Goal: Task Accomplishment & Management: Use online tool/utility

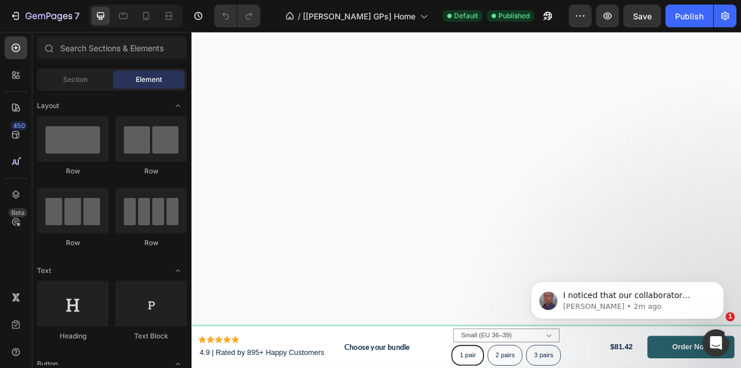
scroll to position [1046, 0]
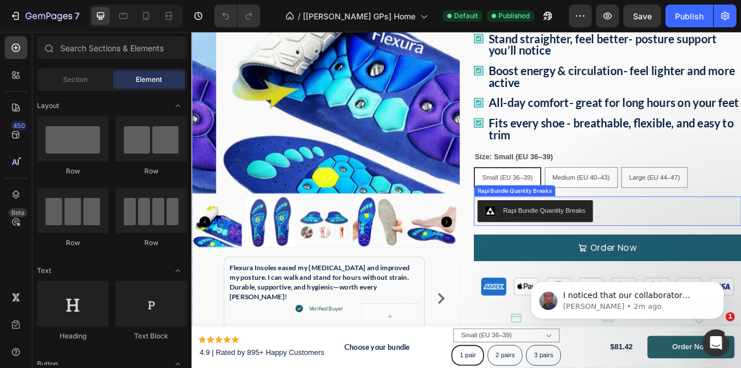
click at [668, 260] on button "Rapi Bundle Quantity Breaks" at bounding box center [617, 254] width 143 height 27
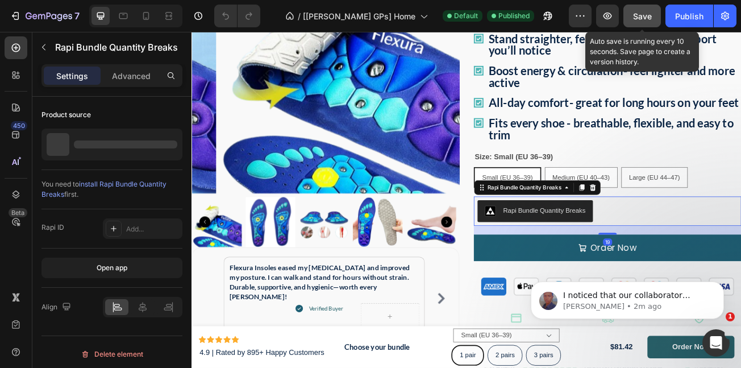
click at [645, 14] on span "Save" at bounding box center [642, 16] width 19 height 10
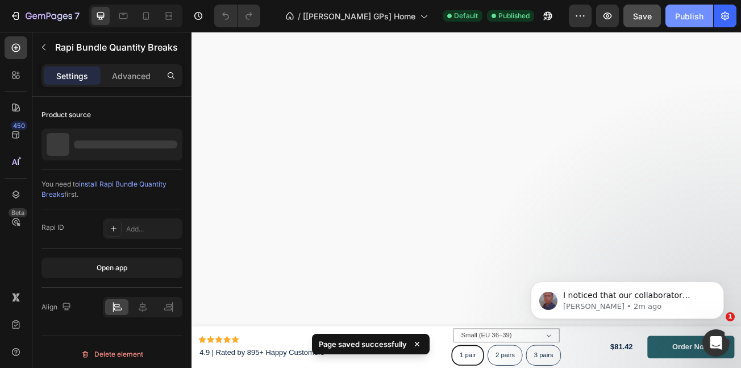
scroll to position [2790, 0]
click at [686, 14] on div "Publish" at bounding box center [690, 16] width 28 height 12
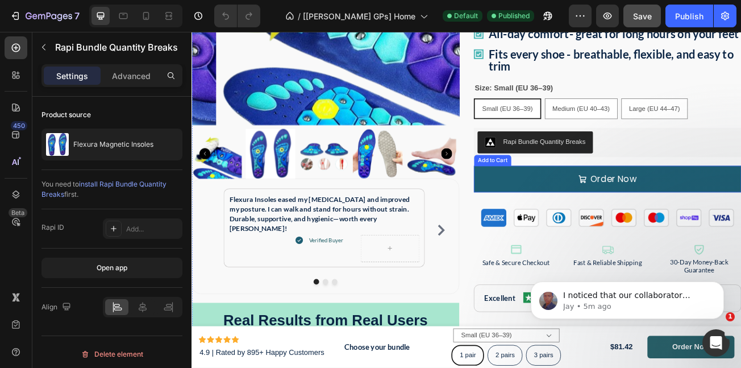
scroll to position [1131, 0]
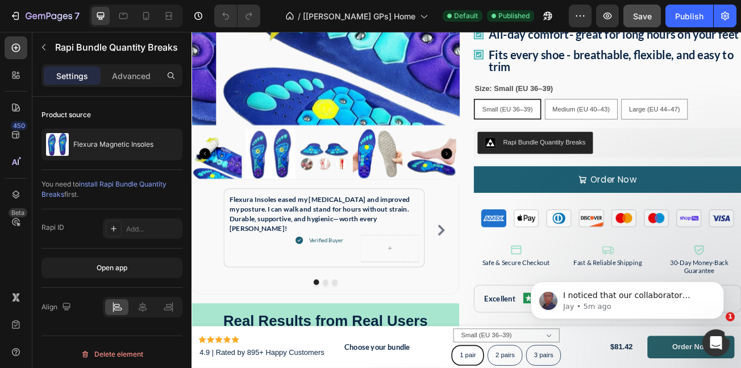
click at [695, 183] on div "Rapi Bundle Quantity Breaks" at bounding box center [707, 169] width 323 height 27
click at [673, 175] on div "Rapi Bundle Quantity Breaks" at bounding box center [629, 169] width 102 height 12
click at [678, 183] on button "Rapi Bundle Quantity Breaks" at bounding box center [617, 169] width 143 height 27
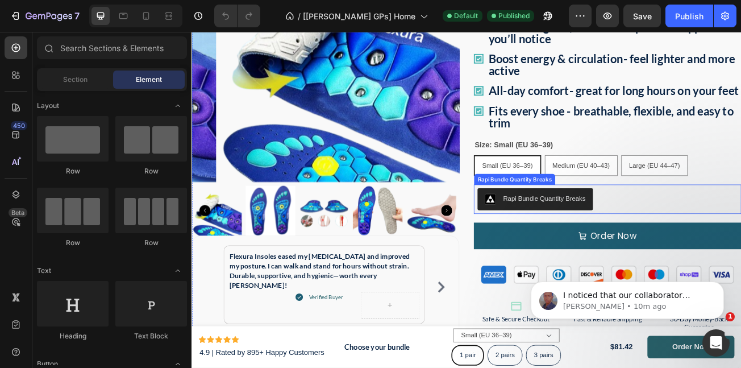
click at [614, 245] on button "Rapi Bundle Quantity Breaks" at bounding box center [617, 239] width 143 height 27
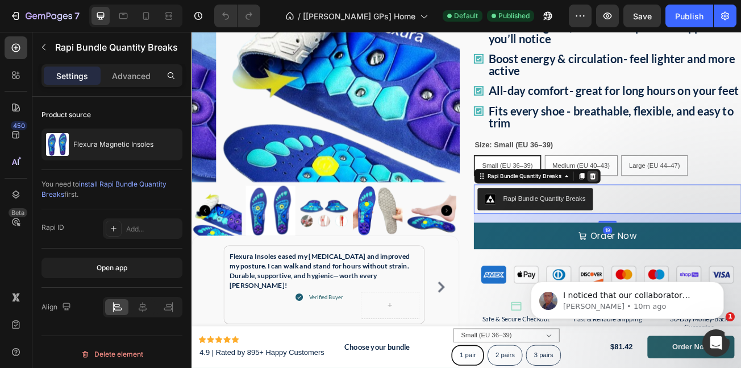
click at [688, 214] on icon at bounding box center [689, 210] width 7 height 8
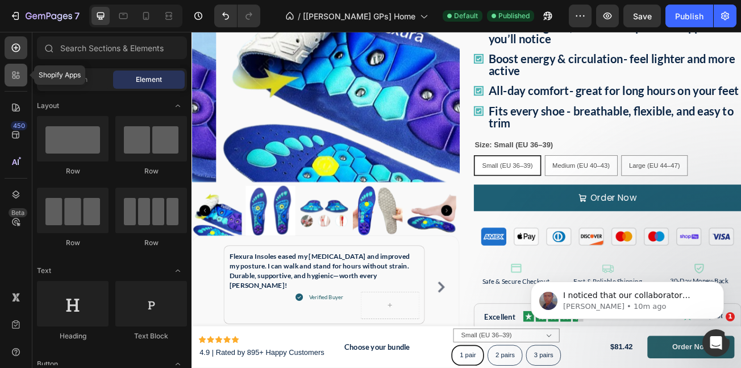
click at [19, 73] on icon at bounding box center [17, 73] width 3 height 3
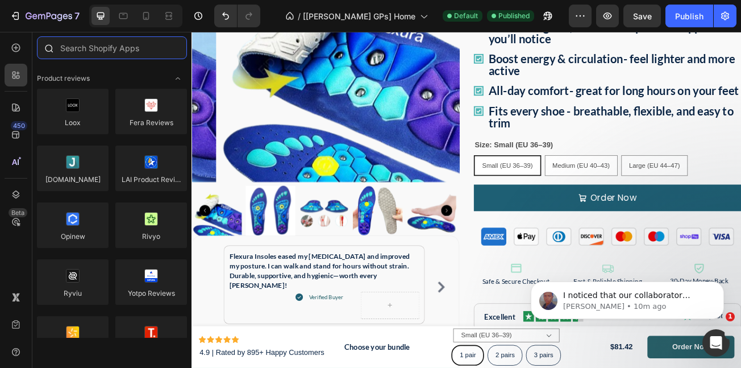
click at [117, 57] on input "text" at bounding box center [112, 47] width 150 height 23
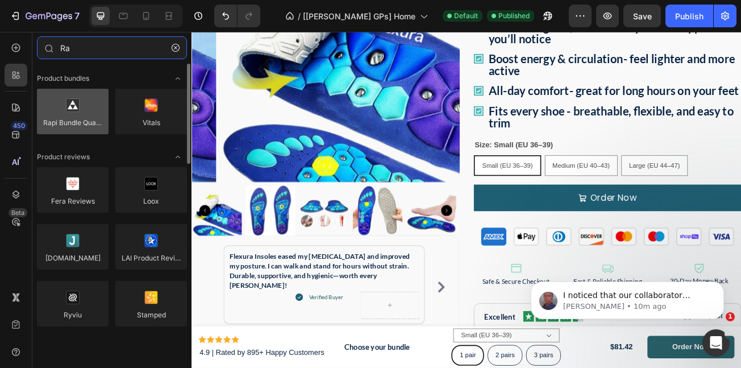
type input "Ra"
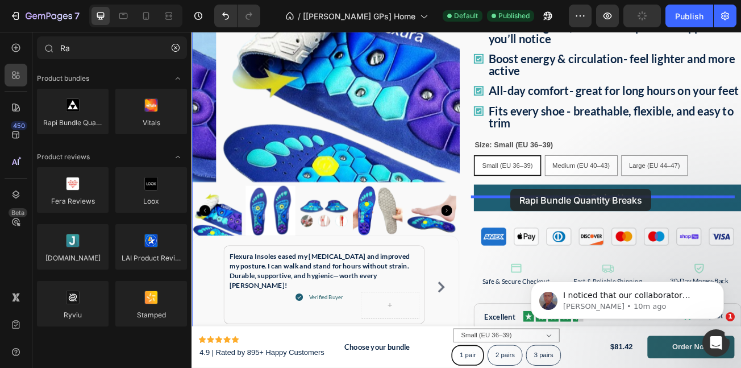
drag, startPoint x: 262, startPoint y: 146, endPoint x: 587, endPoint y: 227, distance: 335.1
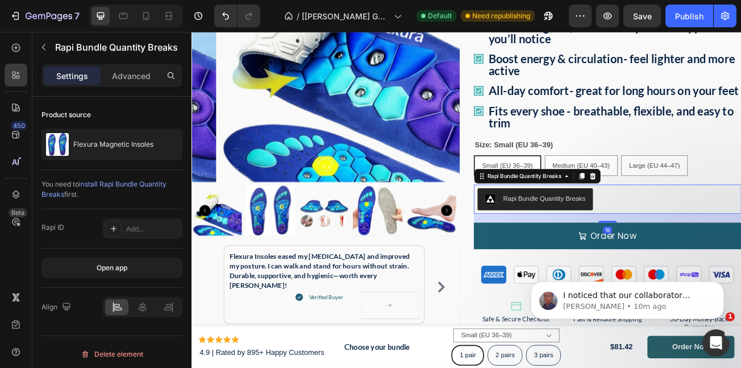
click at [638, 16] on div "7 Version history / [Brad GPs] Home Default Need republishing Preview Save Publ…" at bounding box center [370, 16] width 741 height 32
click at [647, 14] on div "7 Version history / [Brad GPs] Home Default Need republishing Preview Save Publ…" at bounding box center [370, 16] width 741 height 32
click at [644, 20] on div "7 Version history / [Brad GPs] Home Default Need republishing Preview Save Publ…" at bounding box center [370, 16] width 741 height 32
click at [641, 13] on div "7 Version history / [Brad GPs] Home Default Need republishing Preview Save Publ…" at bounding box center [370, 16] width 741 height 32
click at [641, 14] on div "7 Version history / [Brad GPs] Home Default Need republishing Preview Save Publ…" at bounding box center [370, 16] width 741 height 32
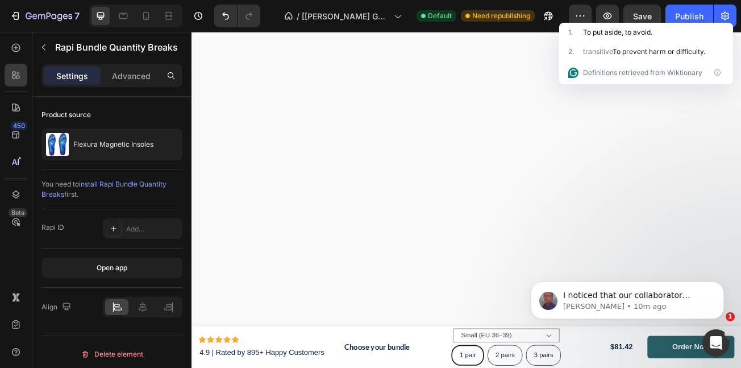
scroll to position [189, 0]
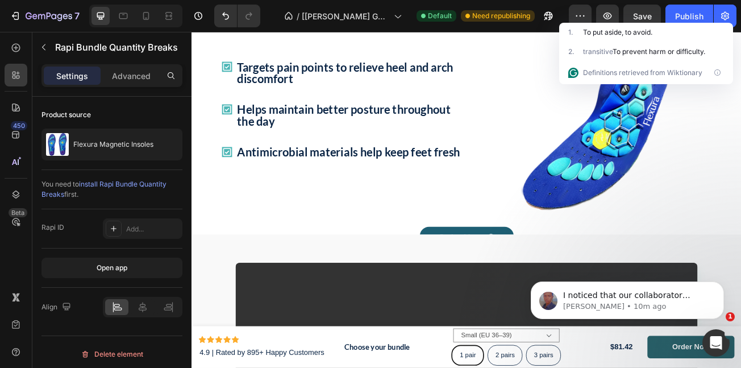
click at [650, 19] on div "7 Version history / [Brad GPs] Home Default Need republishing Preview Save Publ…" at bounding box center [370, 16] width 741 height 32
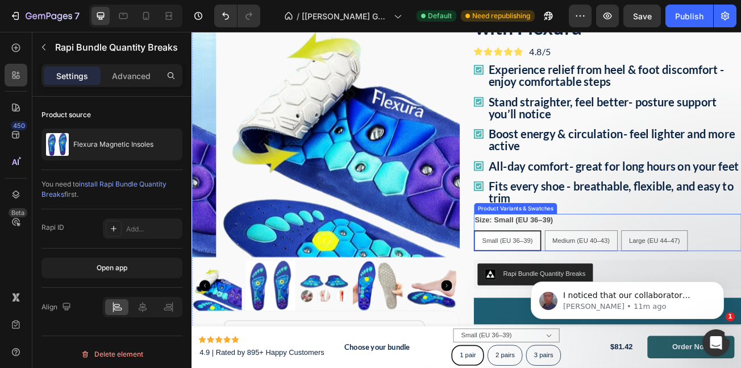
scroll to position [988, 0]
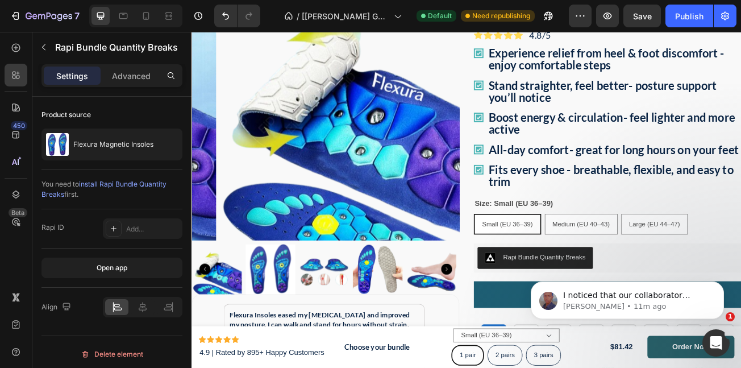
click at [683, 16] on div "7 Version history / [Brad GPs] Home Default Need republishing Preview Save Publ…" at bounding box center [370, 16] width 741 height 32
click at [689, 18] on div "7 Version history / [Brad GPs] Home Default Need republishing Preview Save Publ…" at bounding box center [370, 16] width 741 height 32
click at [639, 15] on div "7 Version history / [Brad GPs] Home Default Need republishing Preview Save Publ…" at bounding box center [370, 16] width 741 height 32
click at [684, 15] on div "7 Version history / [Brad GPs] Home Default Need republishing Preview Save Publ…" at bounding box center [370, 16] width 741 height 32
click at [683, 15] on div "7 Version history / [Brad GPs] Home Default Need republishing Preview Save Publ…" at bounding box center [370, 16] width 741 height 32
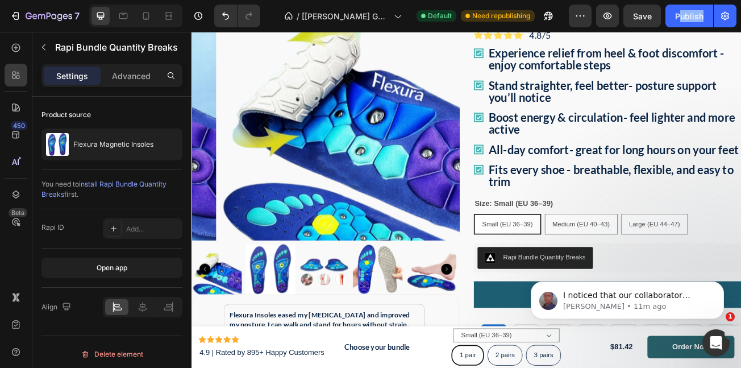
click at [683, 15] on div "7 Version history / [Brad GPs] Home Default Need republishing Preview Save Publ…" at bounding box center [370, 16] width 741 height 32
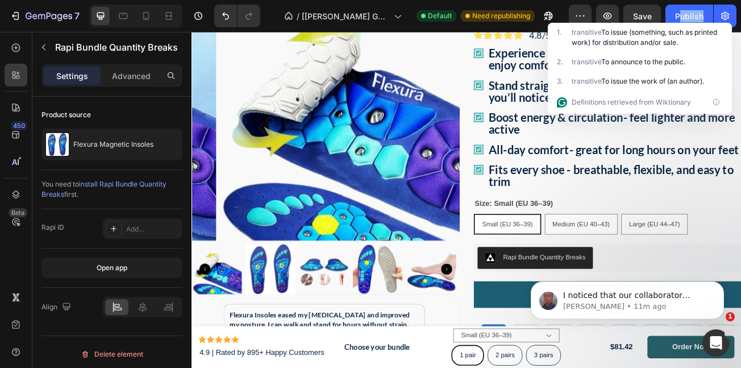
click at [683, 15] on div "7 Version history / [Brad GPs] Home Default Need republishing Preview Save Publ…" at bounding box center [370, 16] width 741 height 32
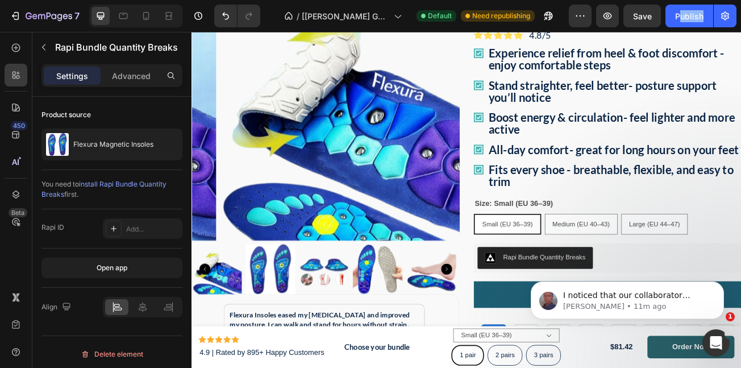
click at [683, 15] on div "7 Version history / [Brad GPs] Home Default Need republishing Preview Save Publ…" at bounding box center [370, 16] width 741 height 32
click at [543, 11] on icon "button" at bounding box center [548, 15] width 11 height 11
click at [687, 22] on div "7 Version history / [Brad GPs] Home Default Need republishing Preview Save Publ…" at bounding box center [370, 16] width 741 height 32
click at [686, 18] on div "7 Version history / [Brad GPs] Home Default Need republishing Preview Save Publ…" at bounding box center [370, 16] width 741 height 32
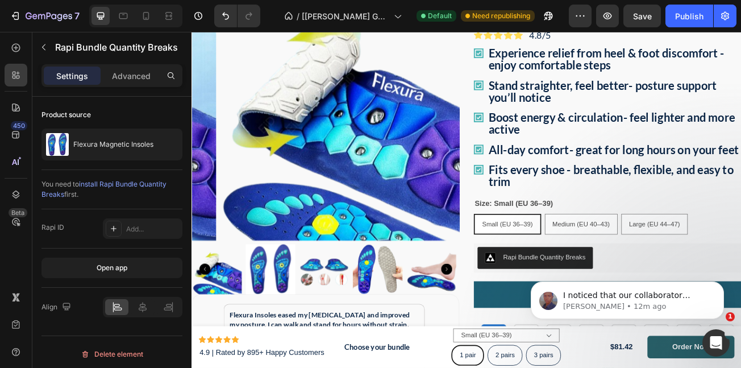
click at [684, 18] on div "7 Version history / [Brad GPs] Home Default Need republishing Preview Save Publ…" at bounding box center [370, 16] width 741 height 32
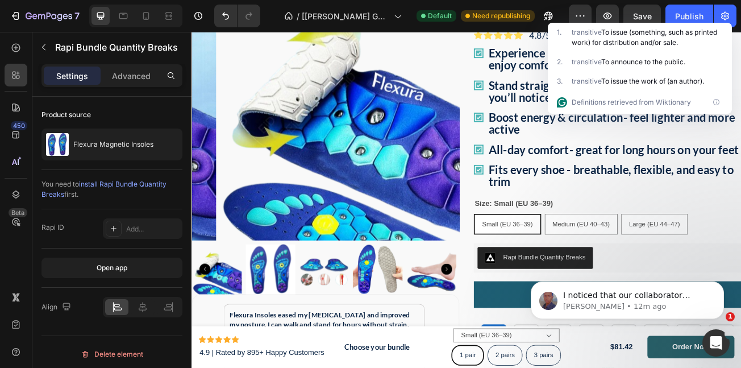
click at [683, 18] on div "7 Version history / [Brad GPs] Home Default Need republishing Preview Save Publ…" at bounding box center [370, 16] width 741 height 32
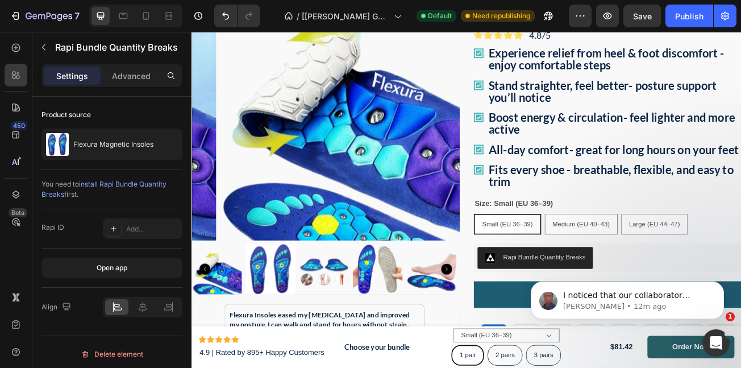
click at [682, 13] on div "7 Version history / [Brad GPs] Home Default Need republishing Preview Save Publ…" at bounding box center [370, 16] width 741 height 32
click at [675, 12] on div "7 Version history / [Brad GPs] Home Default Need republishing Preview Save Publ…" at bounding box center [370, 16] width 741 height 32
click at [642, 22] on div "7 Version history / [Brad GPs] Home Default Need republishing Preview Save Publ…" at bounding box center [370, 16] width 741 height 32
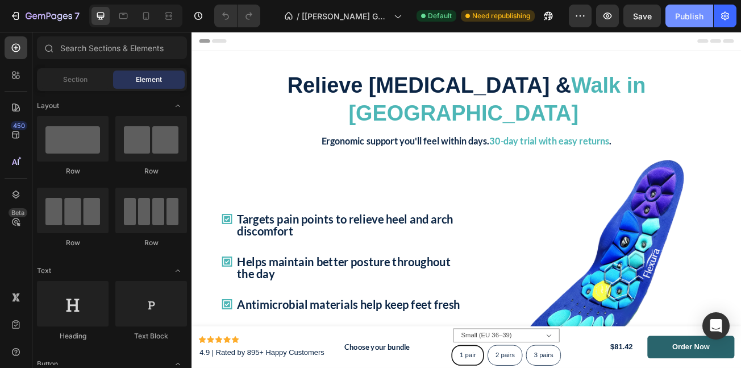
click at [677, 18] on div "Publish" at bounding box center [690, 16] width 28 height 12
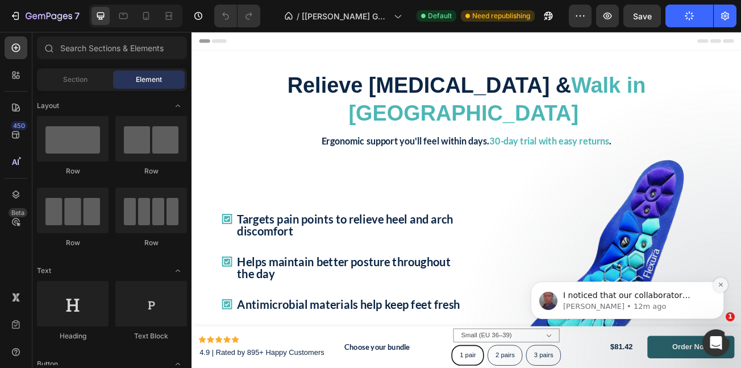
click at [723, 284] on icon "Dismiss notification" at bounding box center [721, 284] width 6 height 6
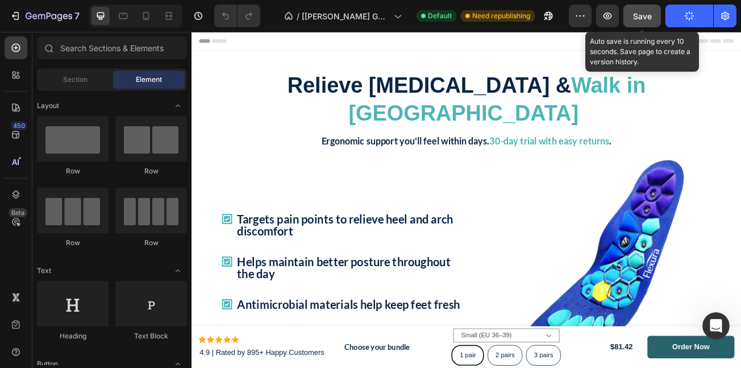
click at [643, 9] on button "Save" at bounding box center [643, 16] width 38 height 23
click at [643, 12] on span "Save" at bounding box center [642, 16] width 19 height 10
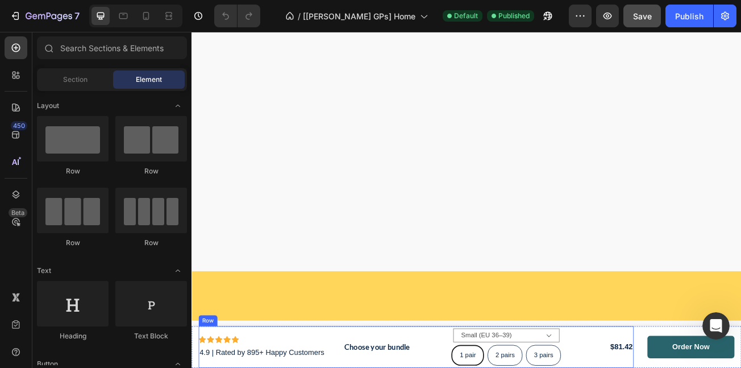
scroll to position [5076, 0]
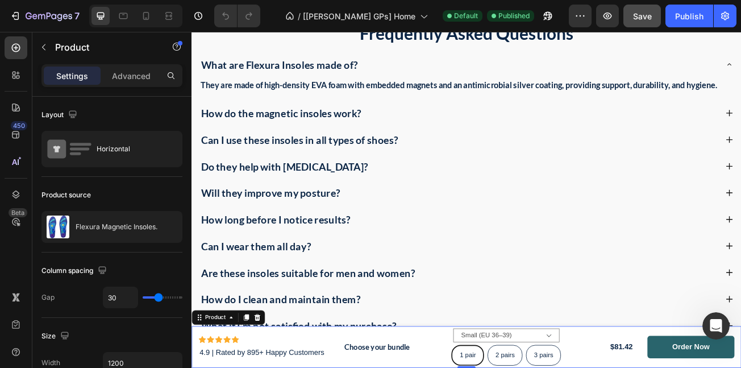
scroll to position [3333, 0]
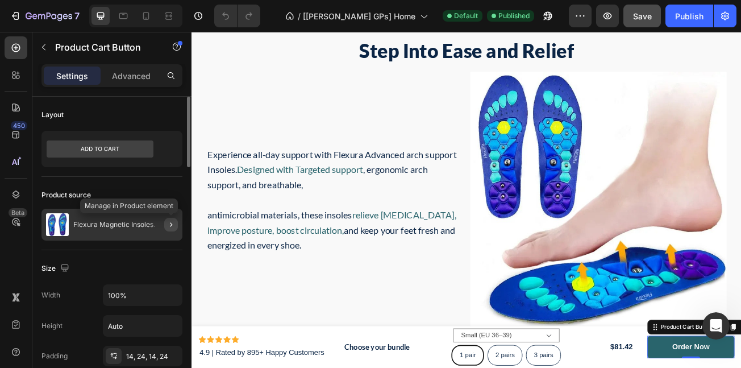
click at [165, 226] on button "button" at bounding box center [171, 225] width 14 height 14
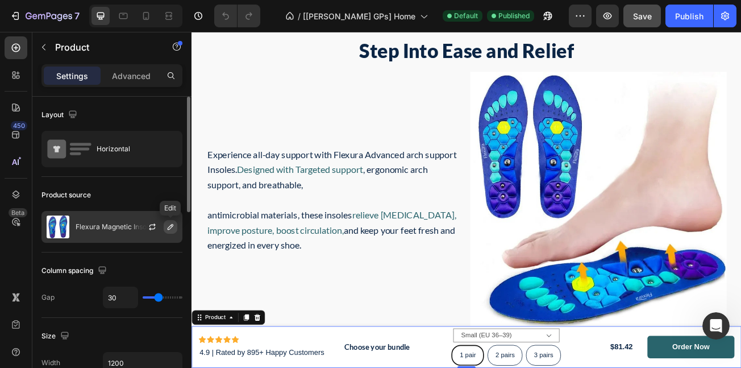
click at [170, 232] on button "button" at bounding box center [171, 227] width 14 height 14
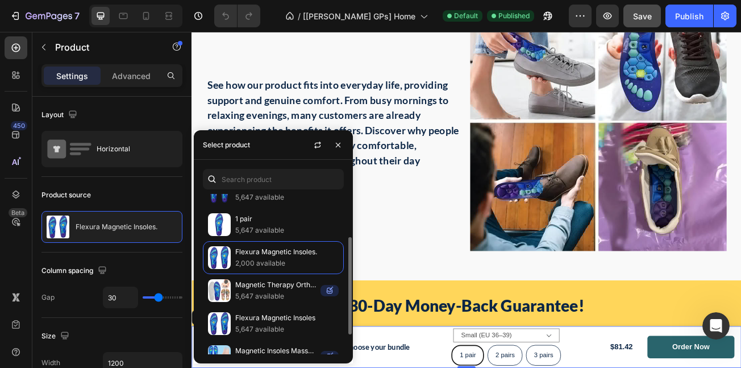
scroll to position [59, 0]
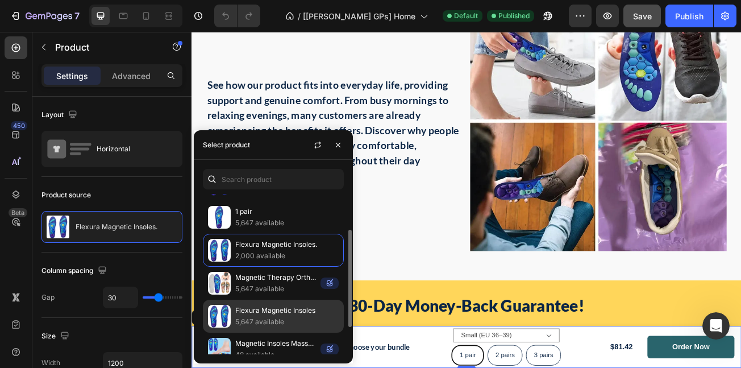
click at [255, 313] on p "Flexura Magnetic Insoles" at bounding box center [286, 310] width 103 height 11
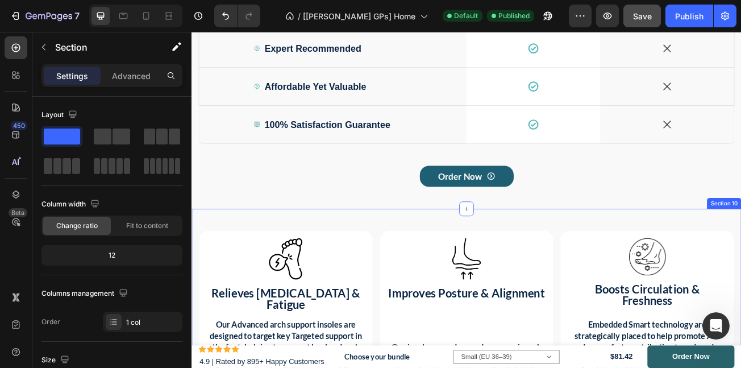
scroll to position [2730, 0]
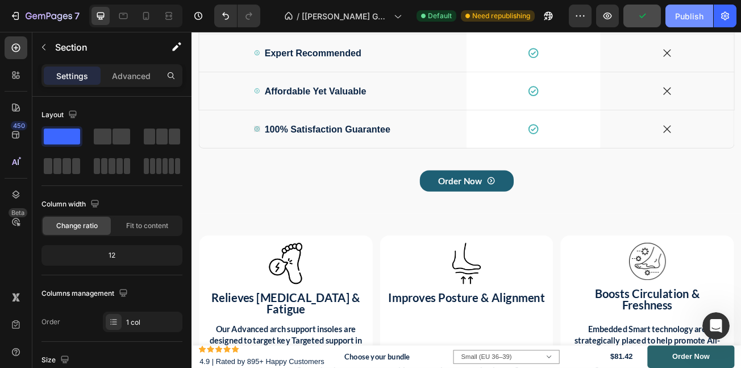
click at [683, 22] on button "Publish" at bounding box center [690, 16] width 48 height 23
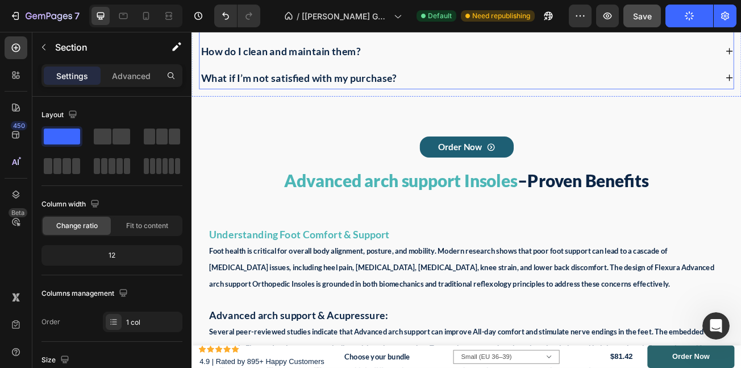
scroll to position [6036, 0]
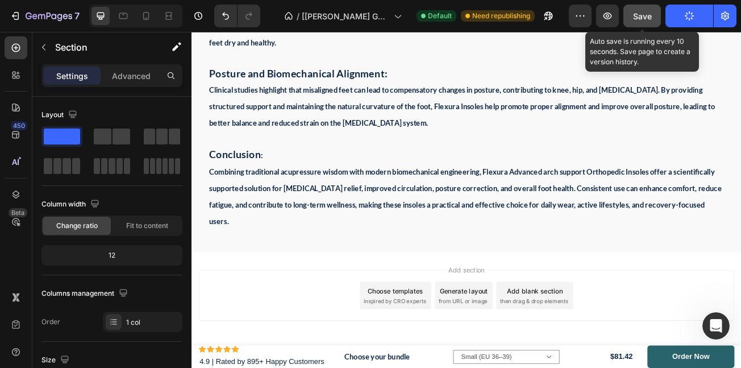
click at [648, 16] on span "Save" at bounding box center [642, 16] width 19 height 10
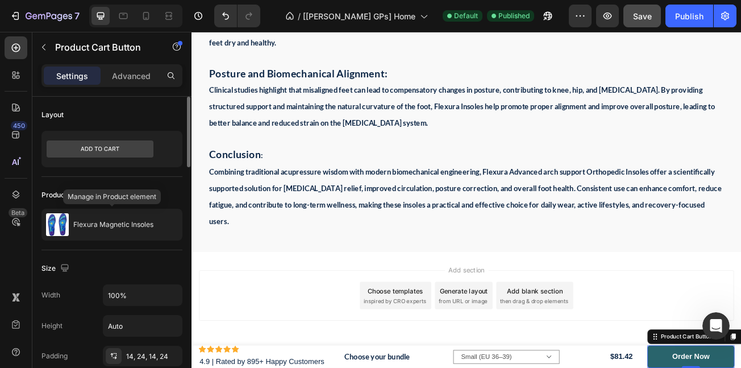
drag, startPoint x: 144, startPoint y: 230, endPoint x: 159, endPoint y: 251, distance: 26.2
click at [147, 230] on div "Flexura Magnetic Insoles" at bounding box center [112, 225] width 141 height 32
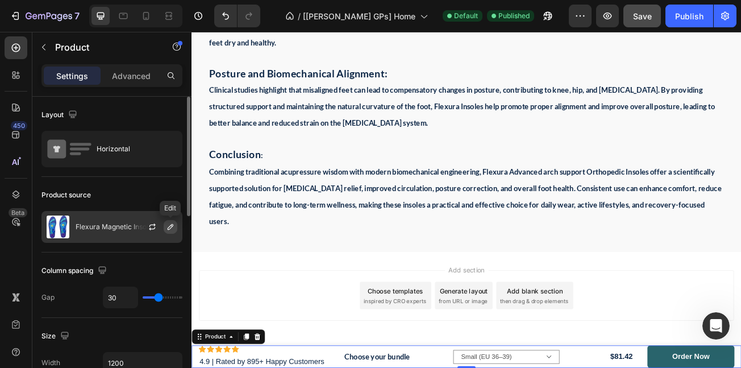
click at [167, 227] on icon "button" at bounding box center [170, 226] width 9 height 9
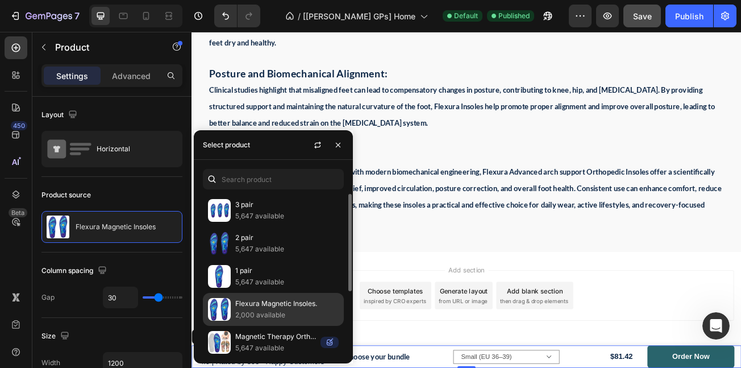
click at [299, 309] on p "2,000 available" at bounding box center [286, 314] width 103 height 11
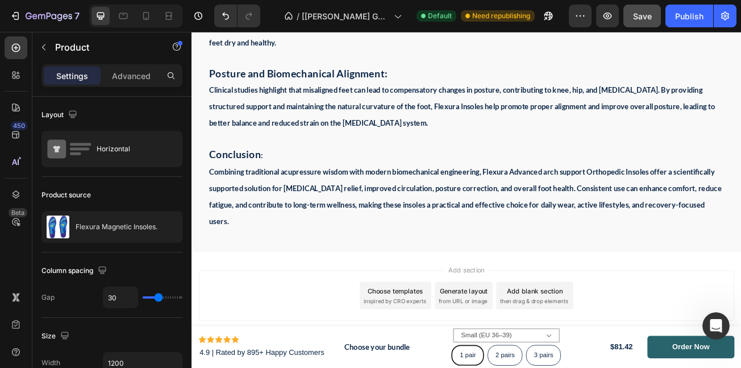
click at [0, 264] on div "450 Beta" at bounding box center [16, 200] width 32 height 336
click at [693, 18] on div "Publish" at bounding box center [690, 16] width 28 height 12
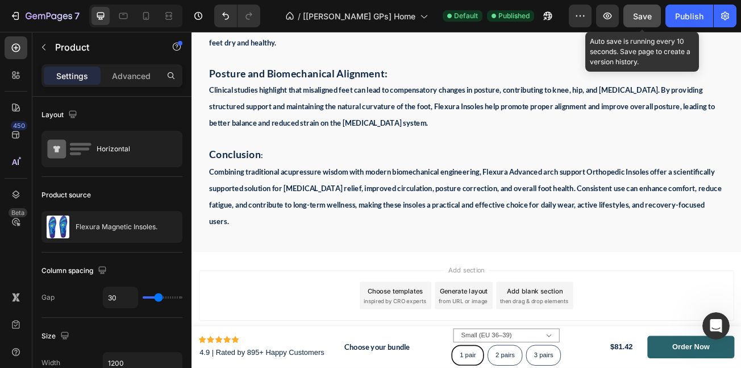
click at [636, 19] on span "Save" at bounding box center [642, 16] width 19 height 10
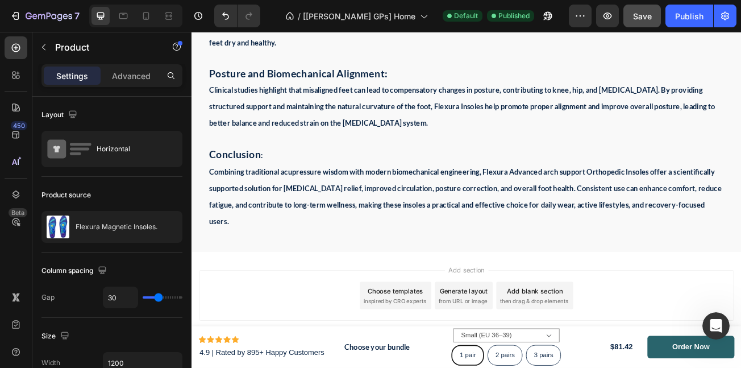
drag, startPoint x: 690, startPoint y: 15, endPoint x: 697, endPoint y: 32, distance: 18.4
click at [695, 30] on div "7 Version history / [Brad GPs] Home Default Published Preview Save Publish" at bounding box center [370, 16] width 741 height 32
click at [684, 17] on div "Publish" at bounding box center [690, 16] width 28 height 12
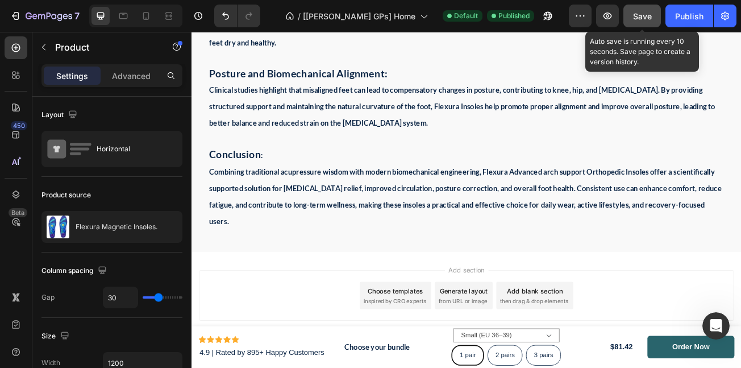
click at [644, 18] on span "Save" at bounding box center [642, 16] width 19 height 10
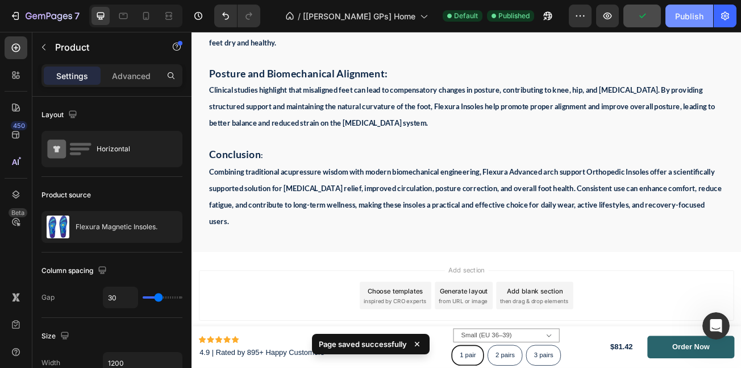
click at [684, 23] on button "Publish" at bounding box center [690, 16] width 48 height 23
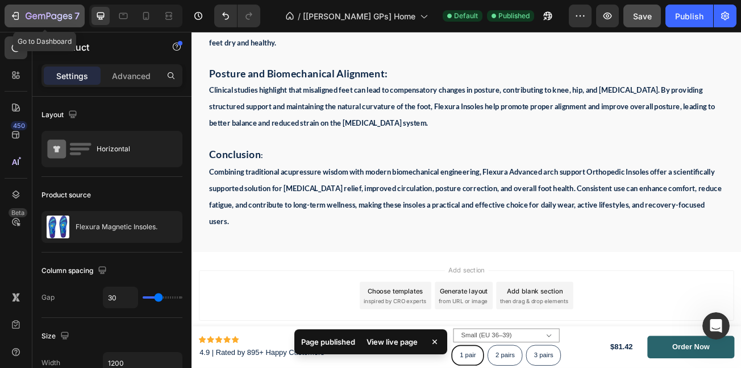
click at [18, 8] on button "7" at bounding box center [45, 16] width 80 height 23
